Goal: Information Seeking & Learning: Find contact information

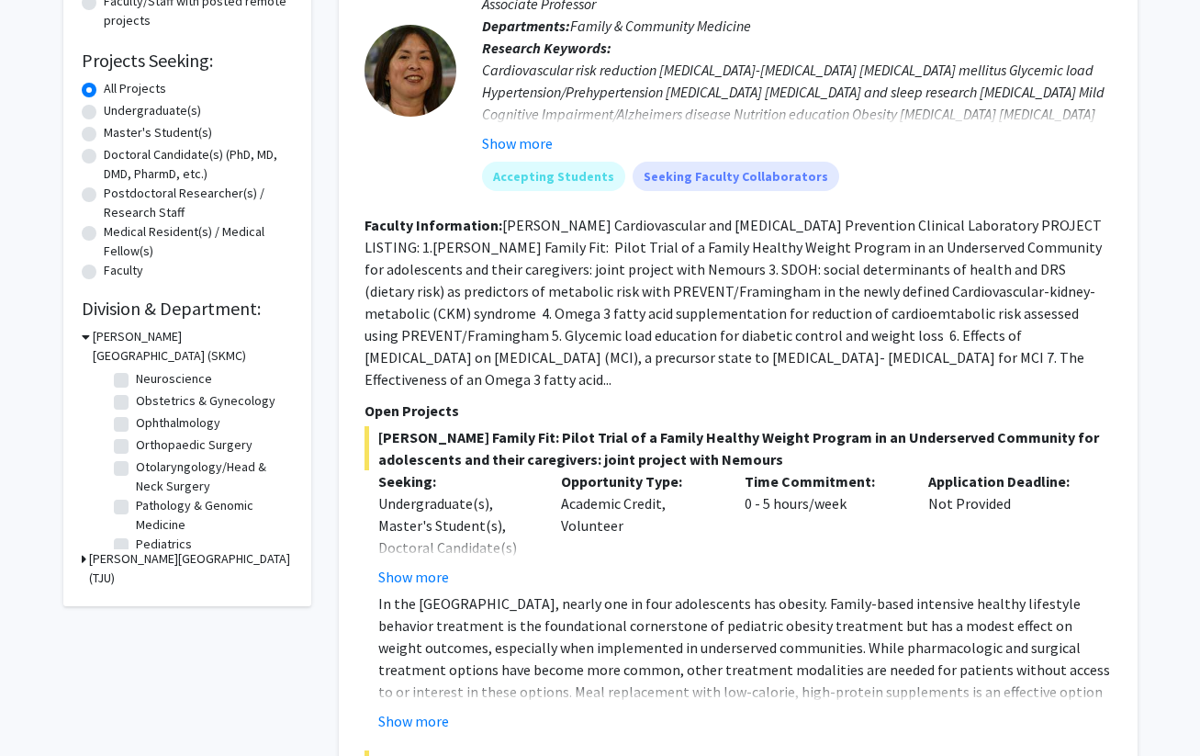
scroll to position [533, 0]
click at [136, 474] on label "Otolaryngology/Head & Neck Surgery" at bounding box center [212, 482] width 152 height 39
click at [136, 474] on input "Otolaryngology/Head & Neck Surgery" at bounding box center [142, 469] width 12 height 12
checkbox input "true"
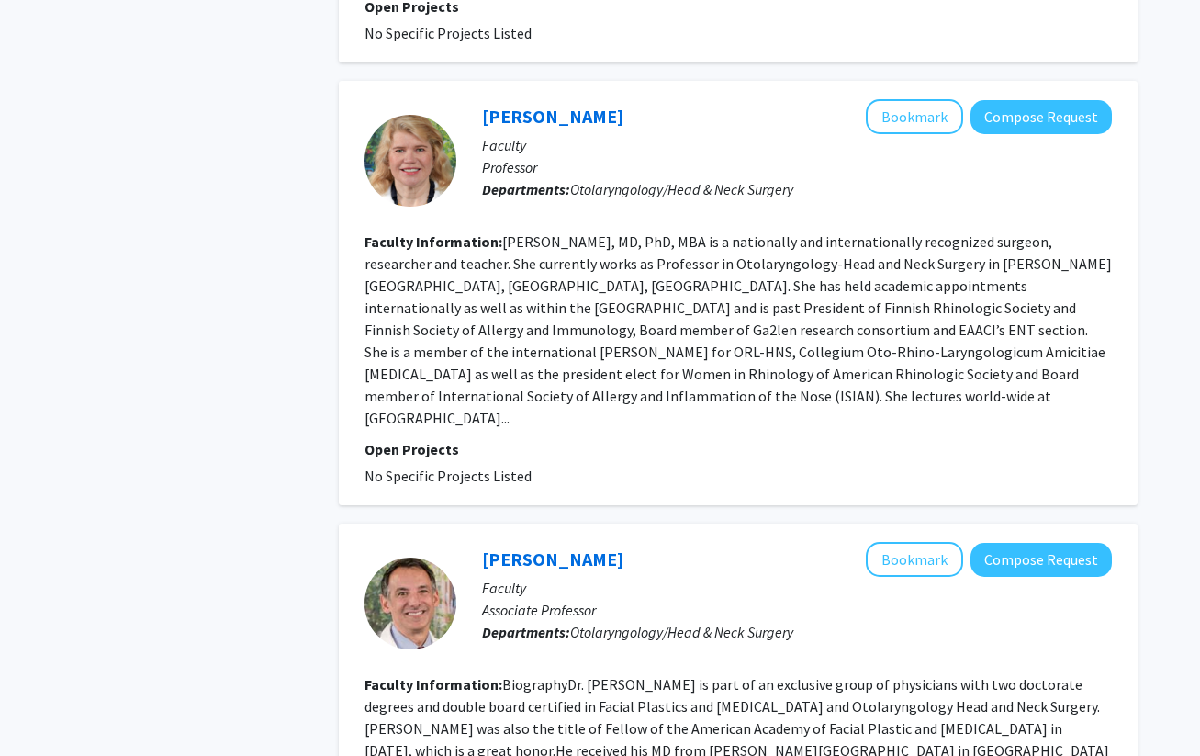
scroll to position [2509, 0]
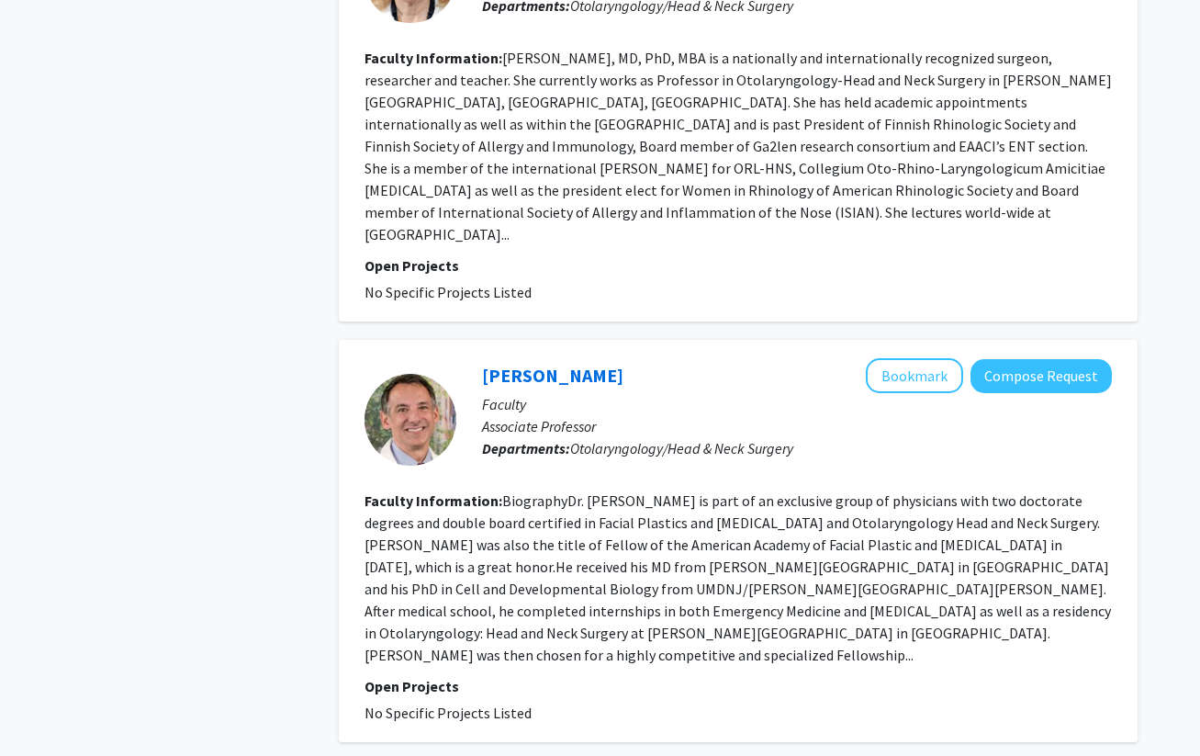
click at [424, 562] on fg-read-more "BiographyDr. Krein is part of an exclusive group of physicians with two doctora…" at bounding box center [738, 577] width 747 height 173
click at [565, 364] on link "Howard Krein" at bounding box center [552, 375] width 141 height 23
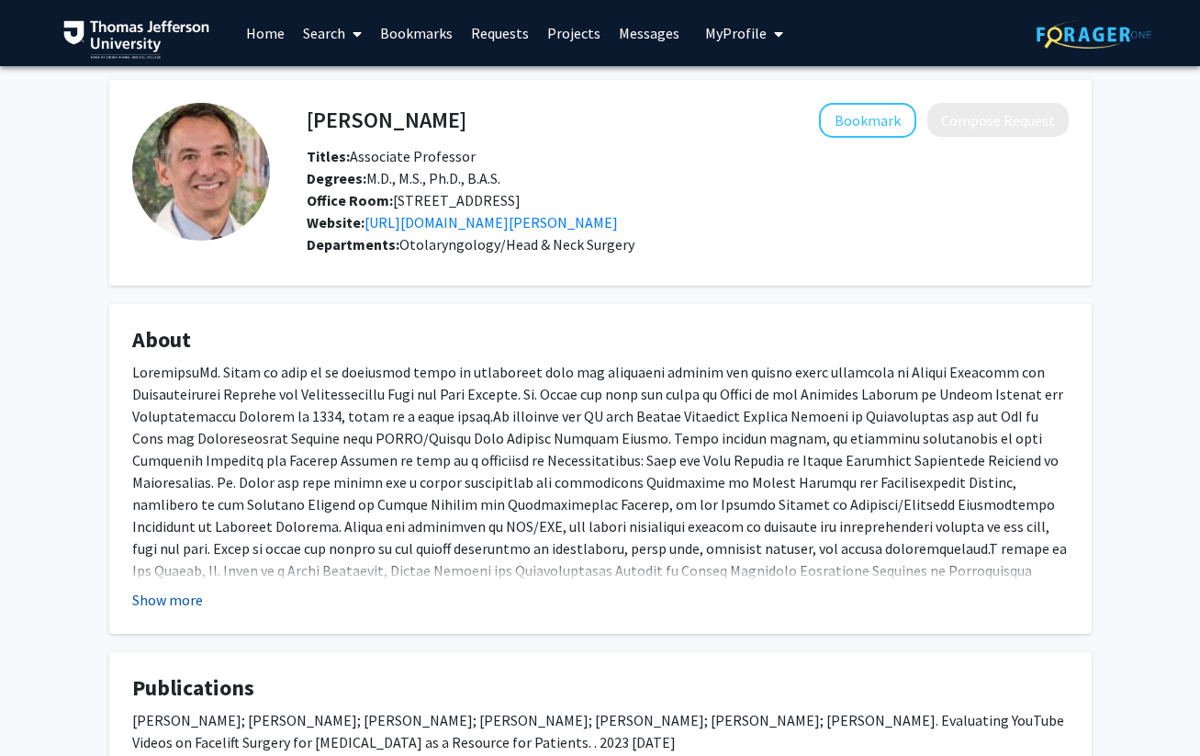
click at [181, 611] on button "Show more" at bounding box center [167, 600] width 71 height 22
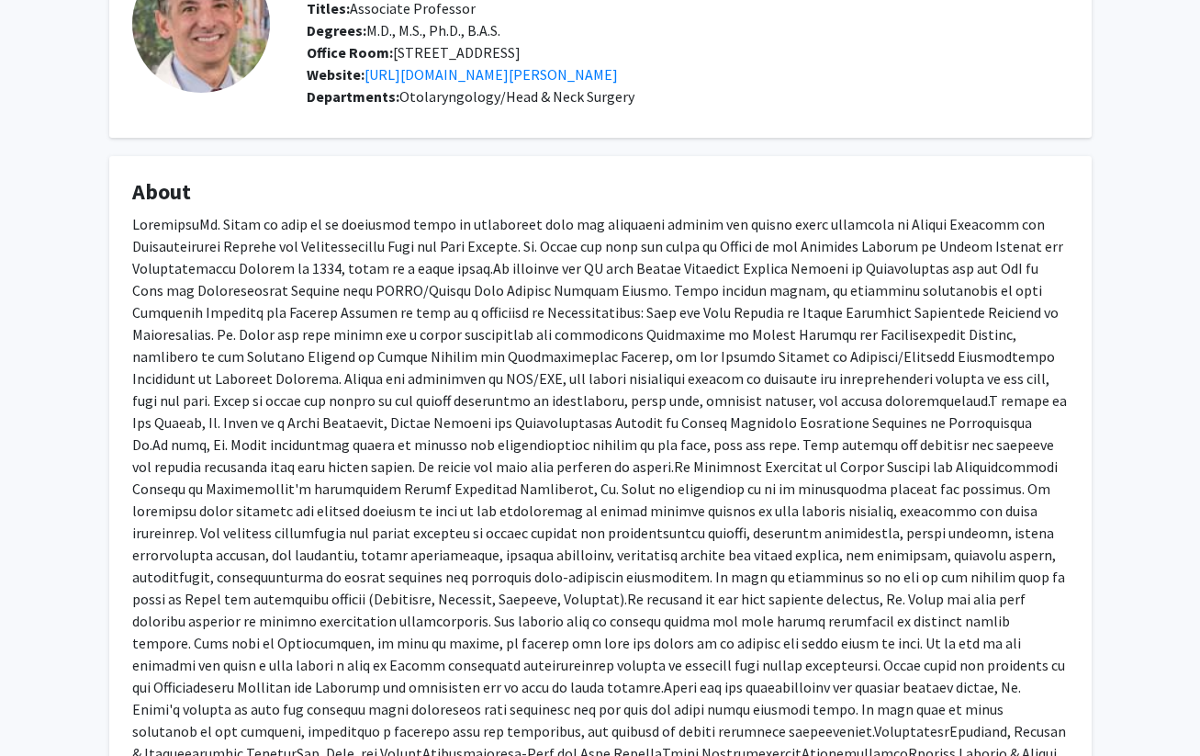
scroll to position [173, 0]
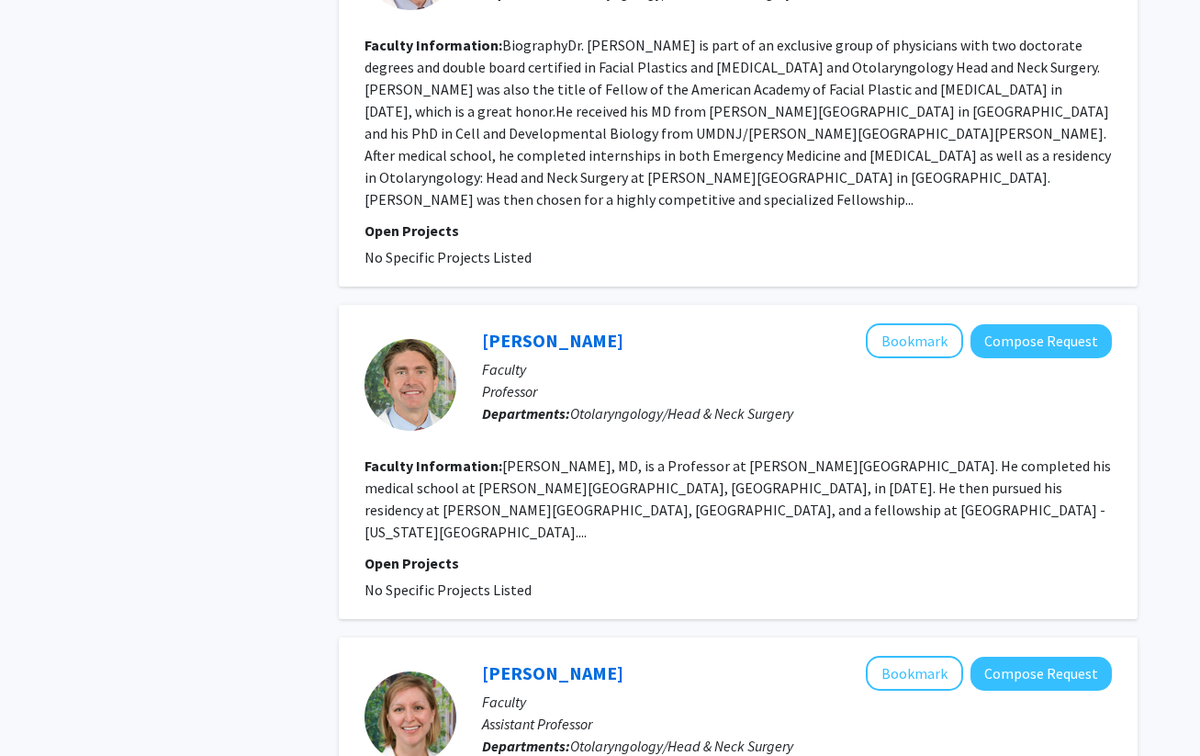
scroll to position [2966, 0]
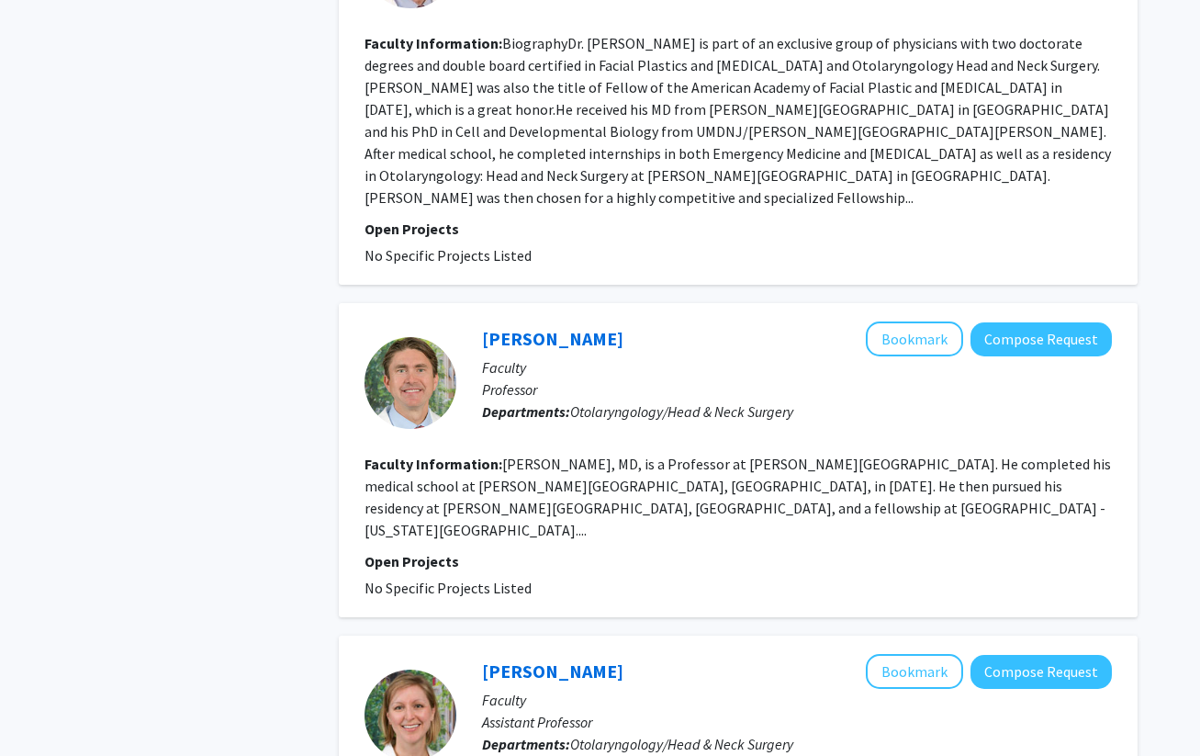
click at [515, 453] on section "Faculty Information: Gurston G. Nyquist, MD, is a Professor at Thomas Jefferson…" at bounding box center [739, 497] width 748 height 88
click at [568, 327] on link "Gurston Nyquist" at bounding box center [552, 338] width 141 height 23
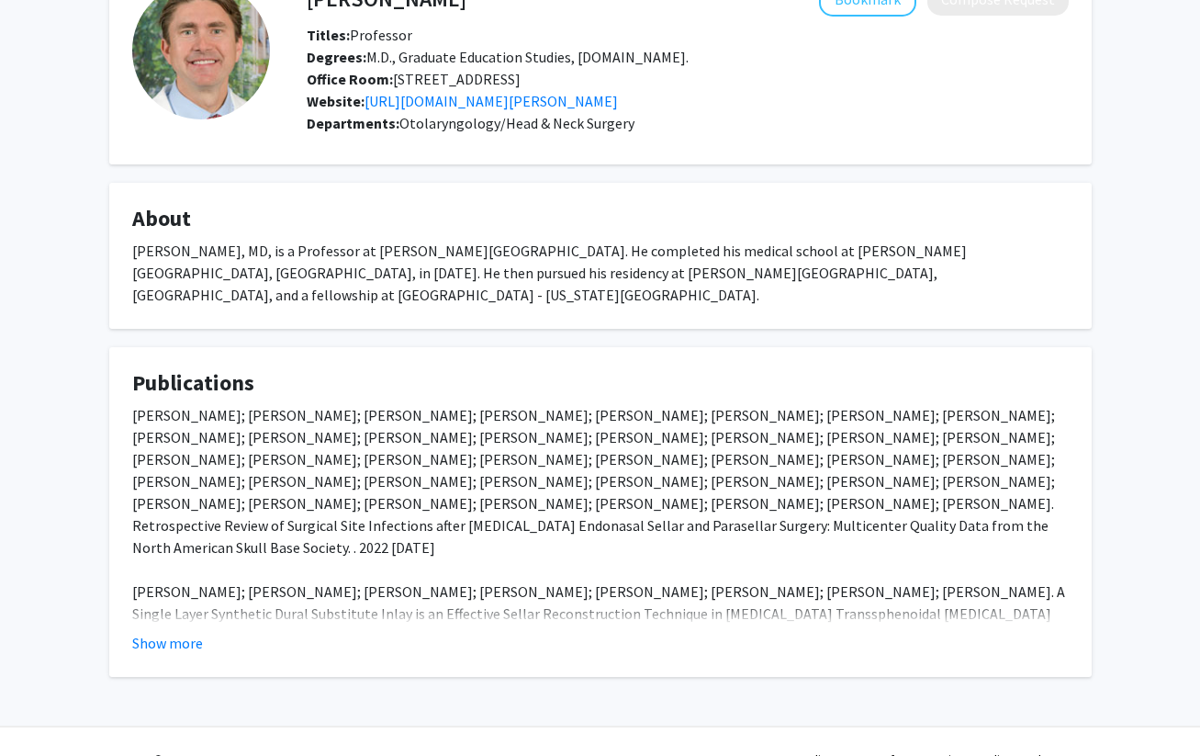
scroll to position [124, 0]
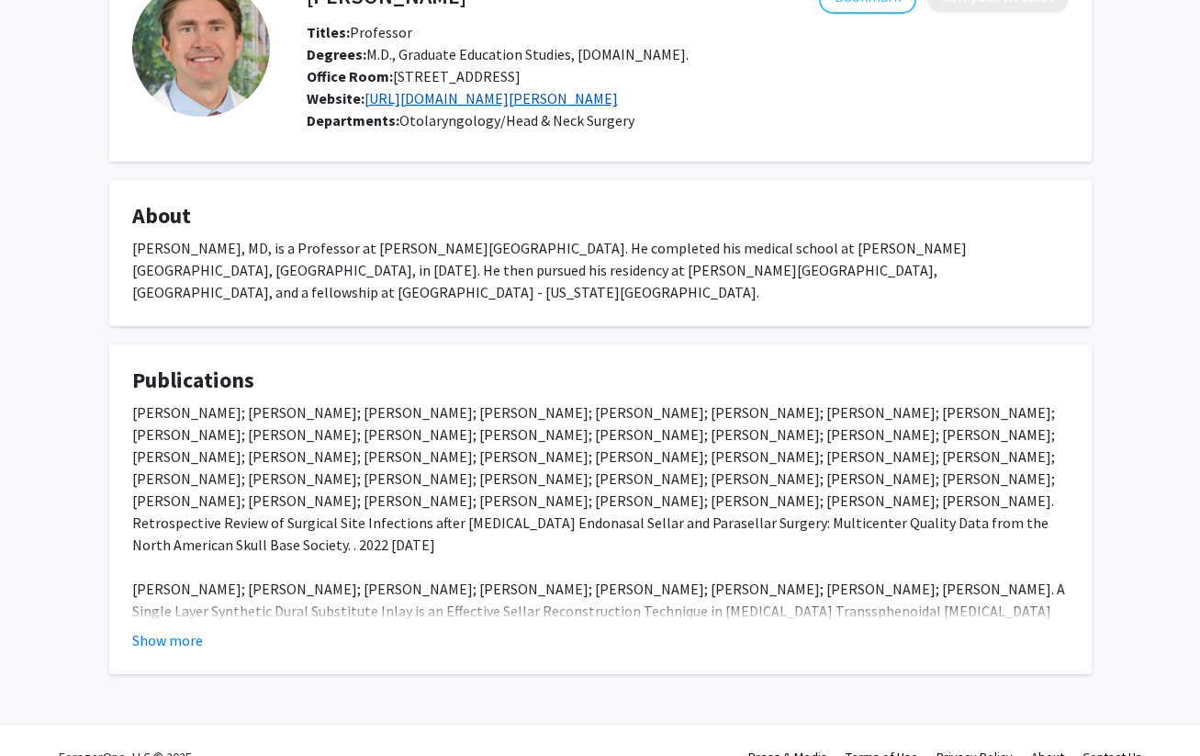
click at [467, 107] on link "https://www.jefferson.edu/academics/colleges-schools-institutes/skmc/department…" at bounding box center [491, 98] width 253 height 18
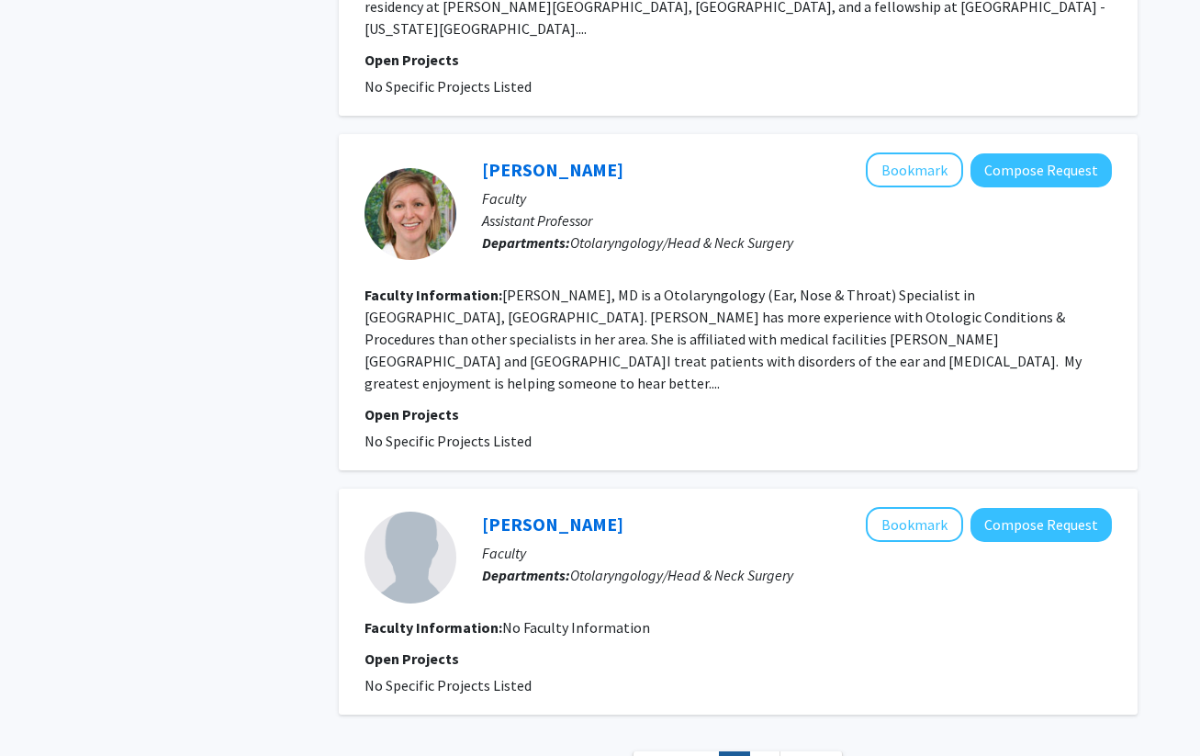
scroll to position [3480, 0]
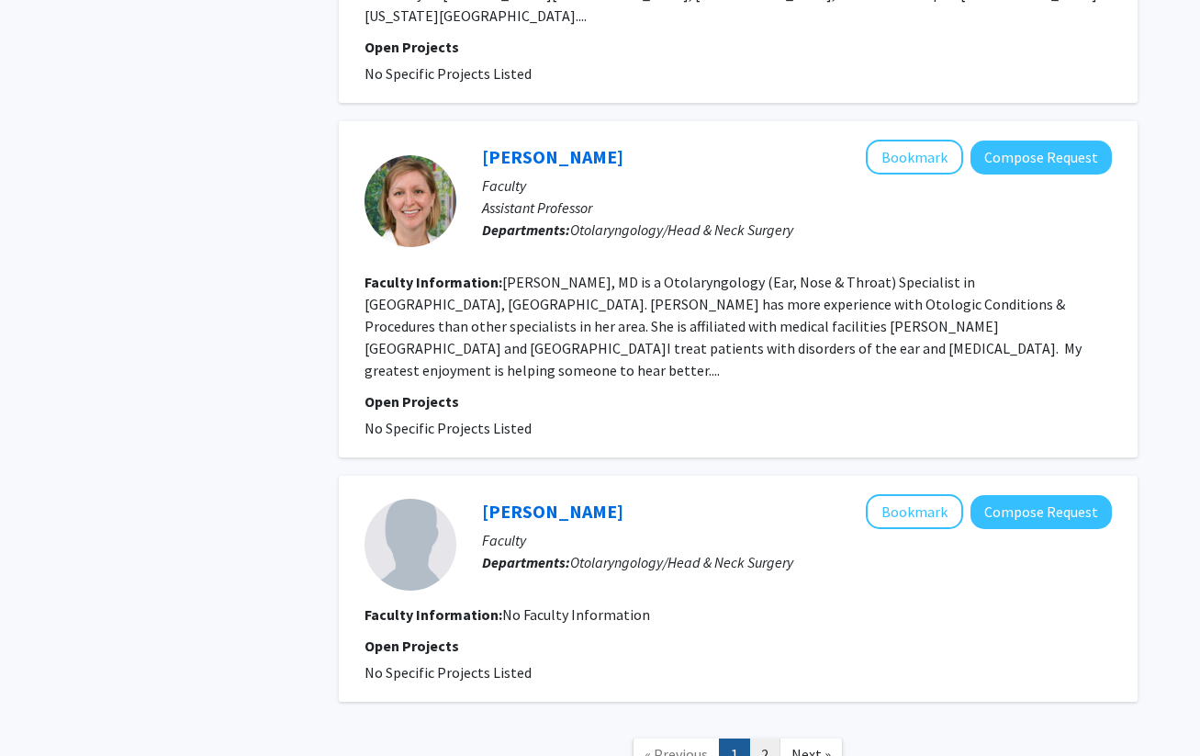
click at [768, 738] on link "2" at bounding box center [764, 754] width 31 height 32
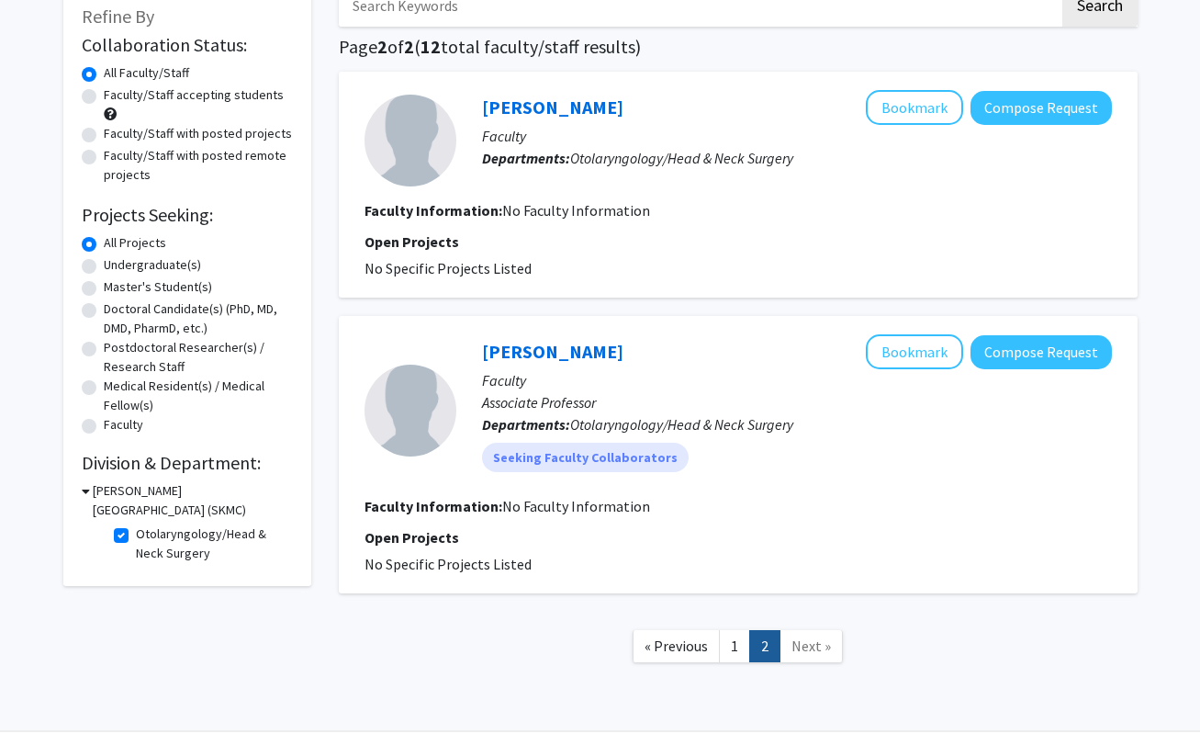
scroll to position [154, 0]
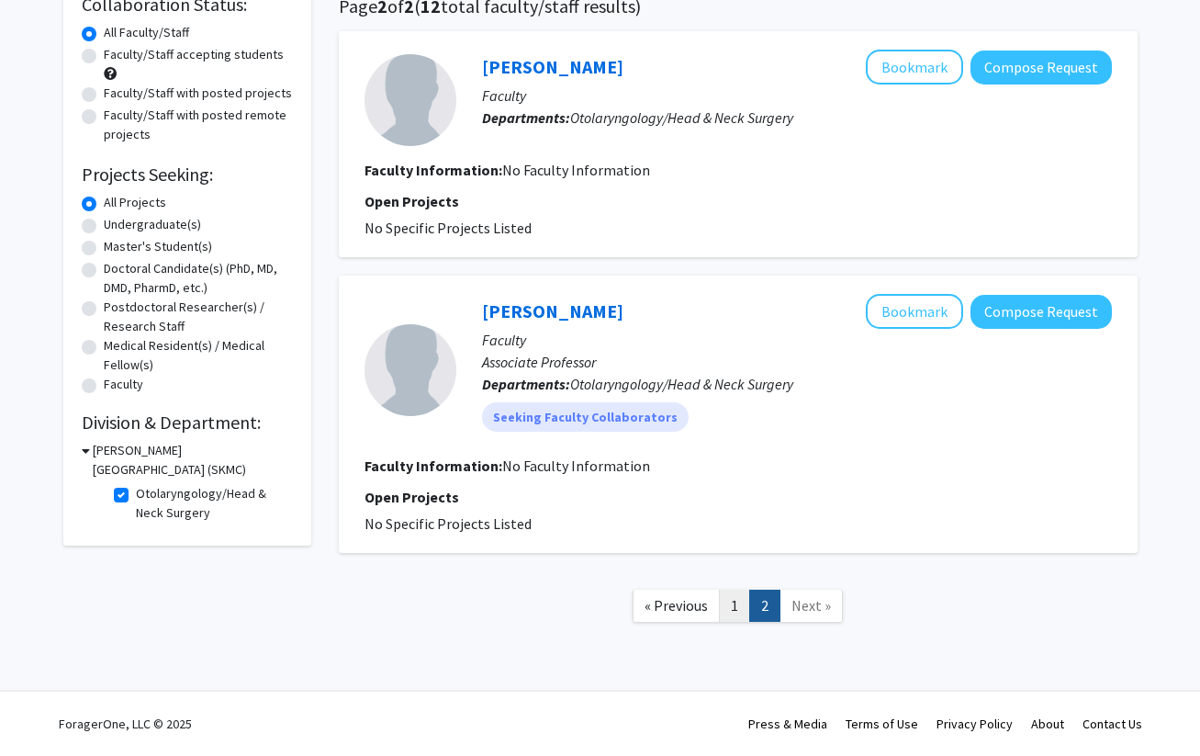
click at [728, 604] on link "1" at bounding box center [734, 606] width 31 height 32
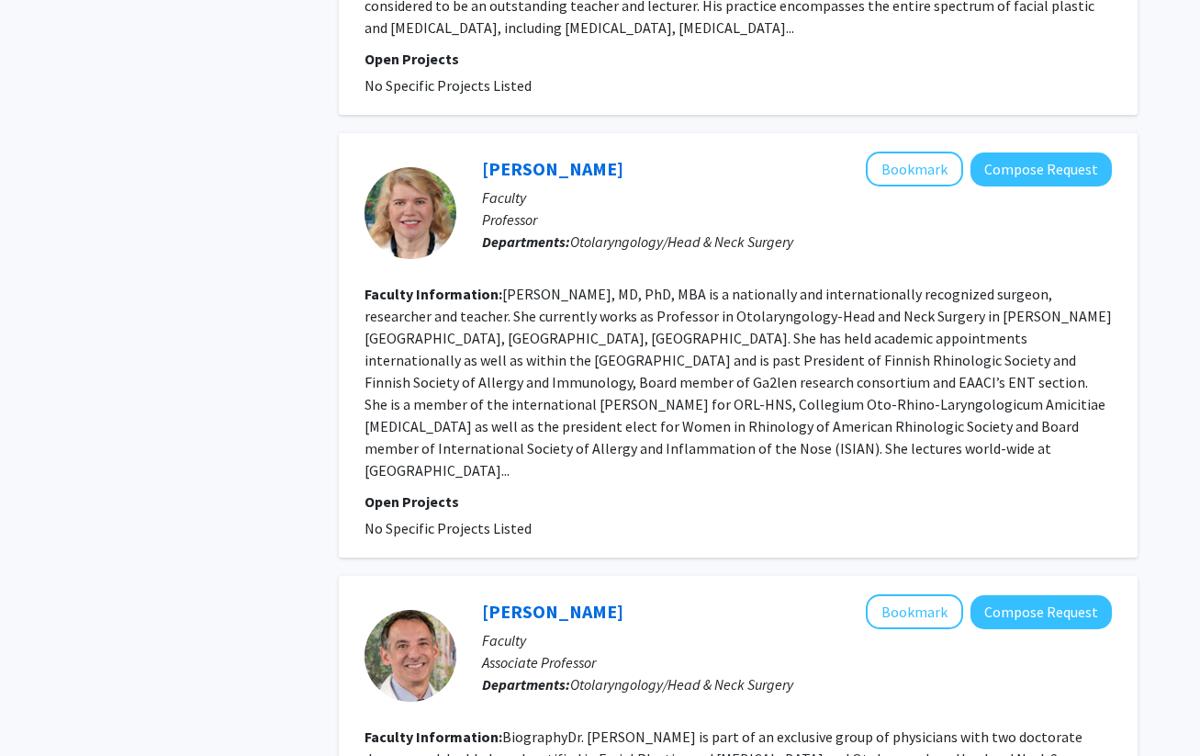
scroll to position [3497, 0]
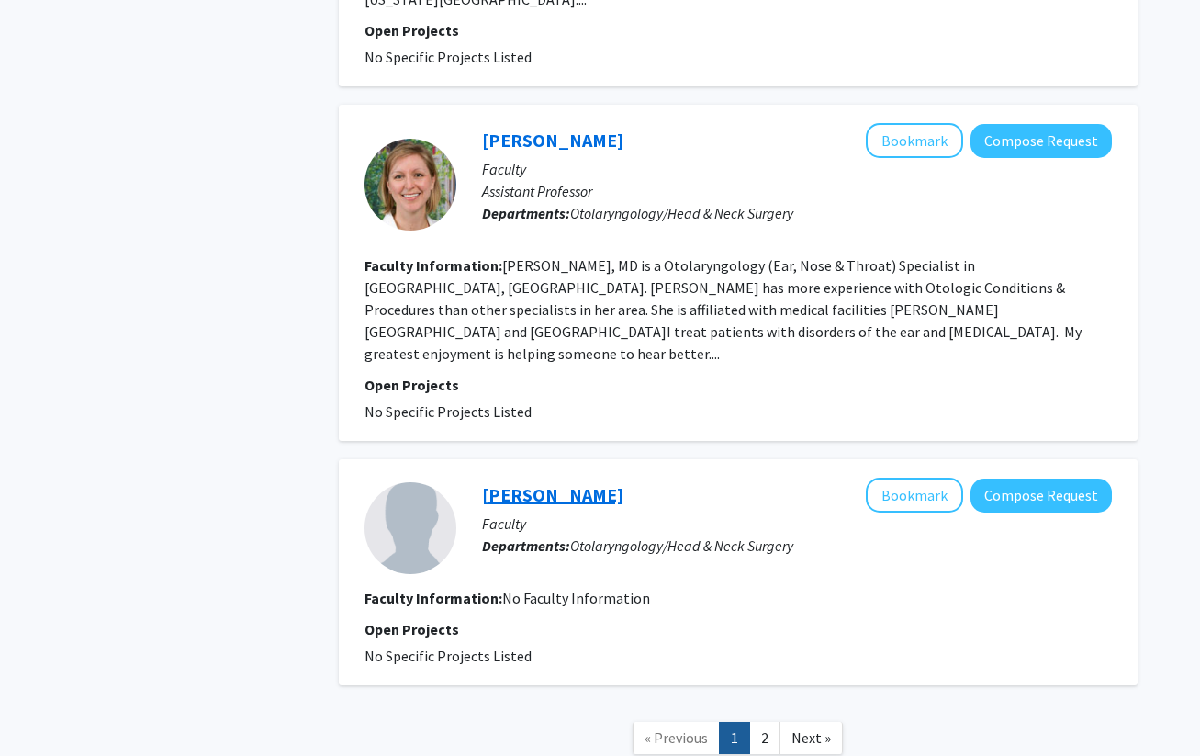
click at [574, 483] on link "Zachary Urdang" at bounding box center [552, 494] width 141 height 23
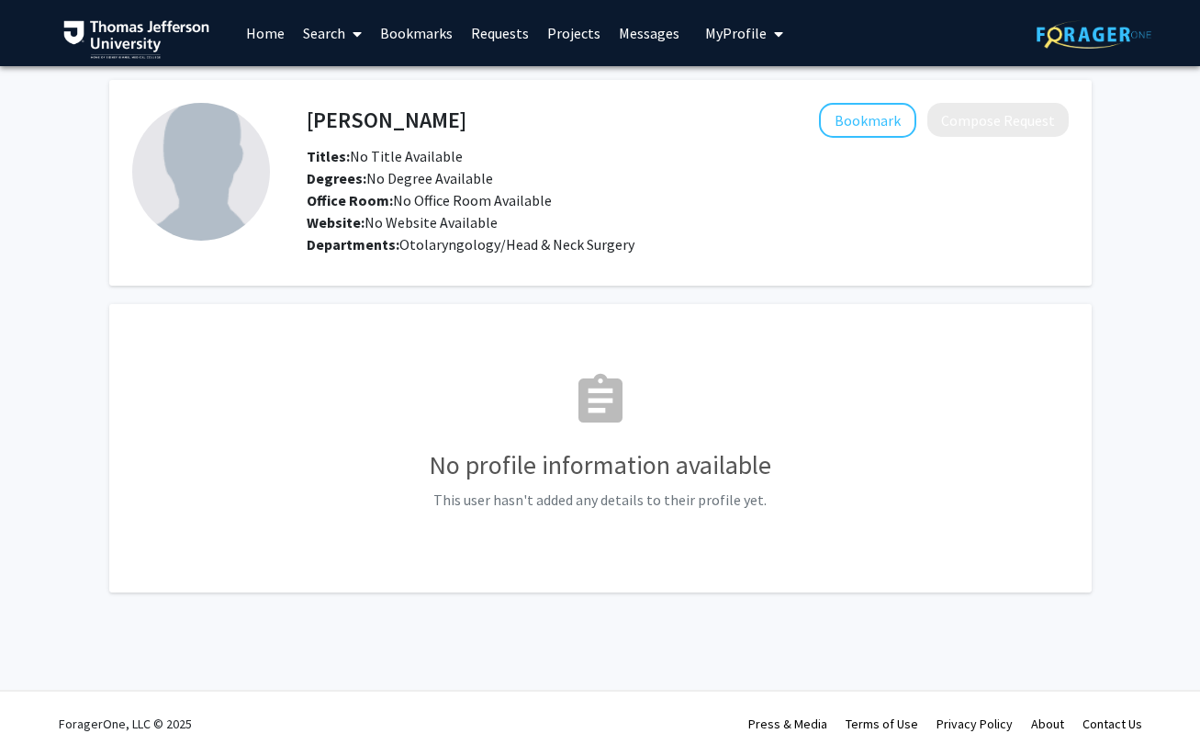
click at [399, 124] on h4 "Zachary Urdang" at bounding box center [387, 120] width 160 height 34
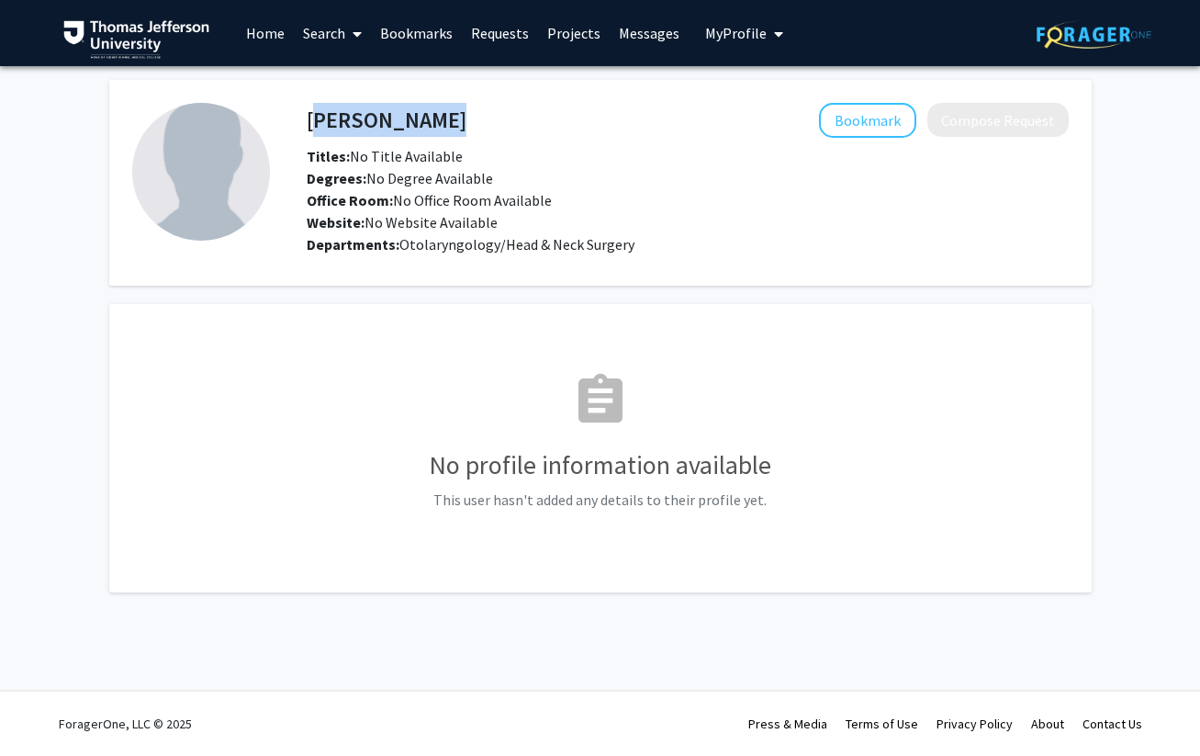
click at [399, 124] on h4 "Zachary Urdang" at bounding box center [387, 120] width 160 height 34
copy h4 "Zachary Urdang"
